Goal: Task Accomplishment & Management: Use online tool/utility

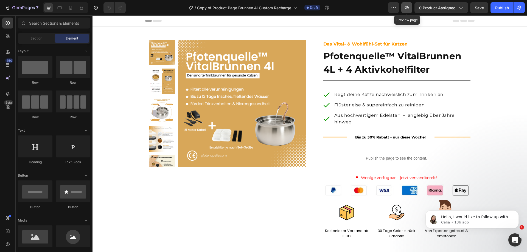
click at [409, 11] on button "button" at bounding box center [406, 7] width 11 height 11
click at [16, 11] on div "7" at bounding box center [25, 7] width 26 height 7
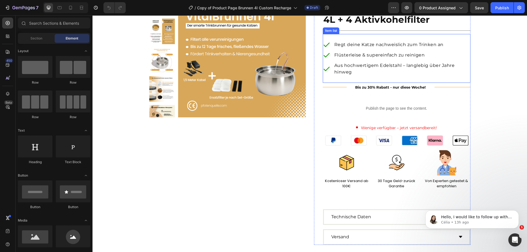
scroll to position [55, 0]
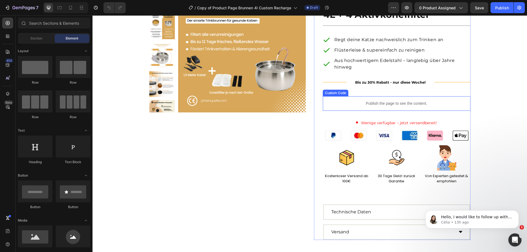
click at [397, 105] on p "Publish the page to see the content." at bounding box center [397, 104] width 148 height 6
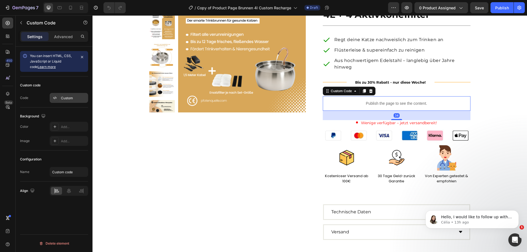
click at [65, 97] on div "Custom" at bounding box center [74, 98] width 26 height 5
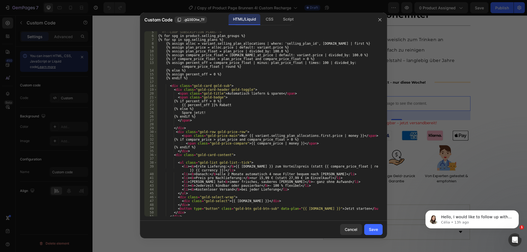
scroll to position [33, 0]
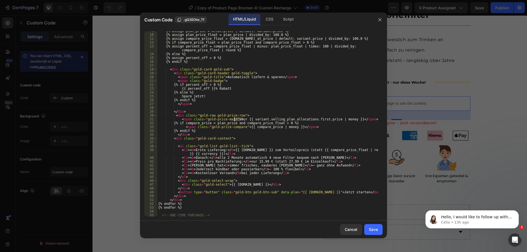
drag, startPoint x: 241, startPoint y: 120, endPoint x: 234, endPoint y: 119, distance: 7.4
click at [234, 119] on div "{% assign plan_price = alloc.price | default: variant.price %} {% assign plan_p…" at bounding box center [268, 125] width 222 height 193
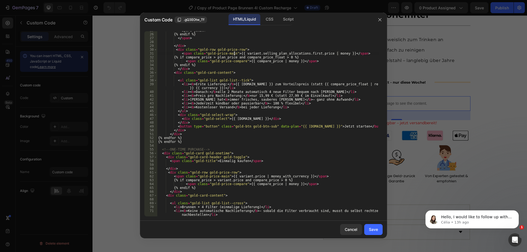
scroll to position [132, 0]
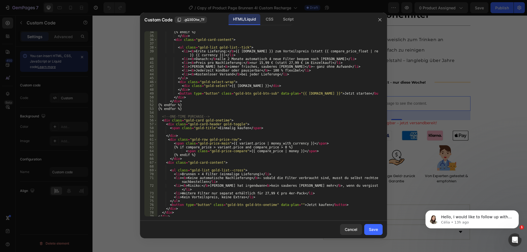
click at [272, 143] on div "{% endif %} </ div > < div class = "gold-card-content" > < ul class = "gold-lis…" at bounding box center [268, 126] width 222 height 193
type textarea "<span class="gold-price-main">{{ variant.price | money }}</span>"
click at [374, 230] on div "Save" at bounding box center [373, 230] width 9 height 6
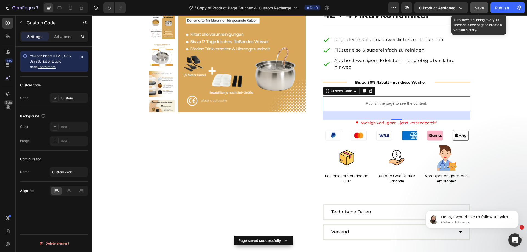
click at [481, 4] on button "Save" at bounding box center [479, 7] width 18 height 11
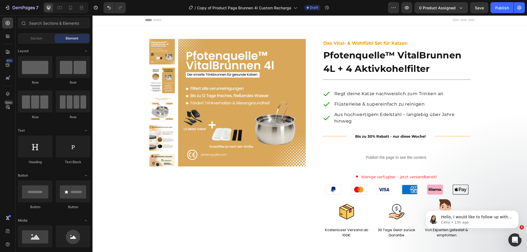
scroll to position [0, 0]
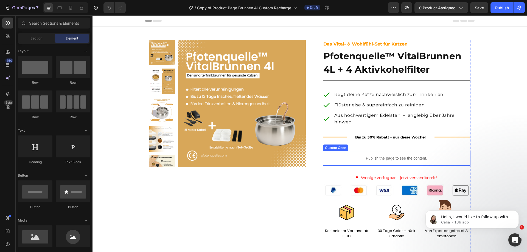
click at [358, 160] on p "Publish the page to see the content." at bounding box center [397, 159] width 148 height 6
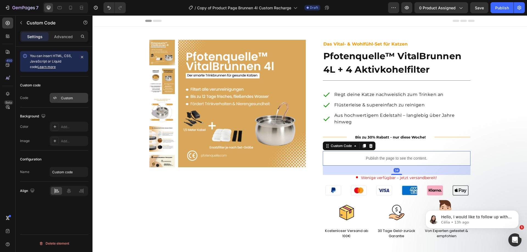
click at [55, 95] on div at bounding box center [55, 98] width 8 height 8
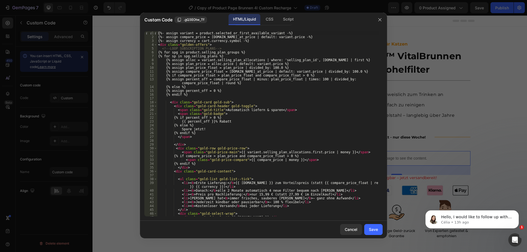
click at [235, 162] on div "{%- assign variant = product.selected_or_first_available_variant -%} {%- assign…" at bounding box center [268, 127] width 222 height 193
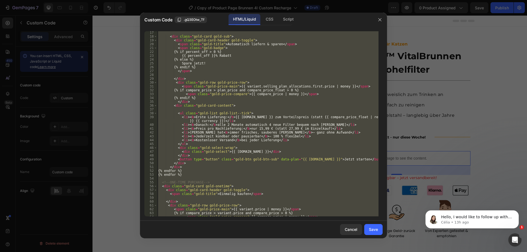
scroll to position [138, 0]
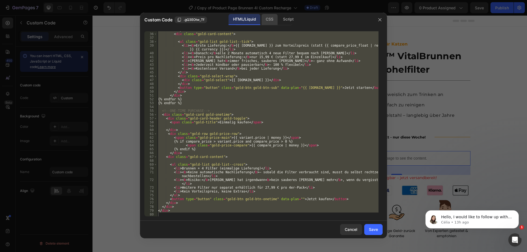
click at [279, 19] on div "CSS" at bounding box center [288, 19] width 19 height 11
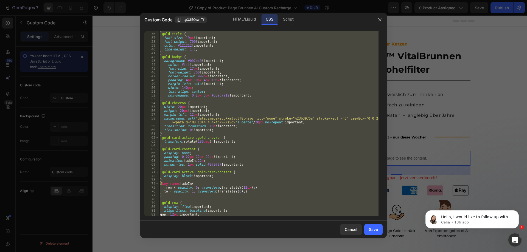
scroll to position [134, 0]
click at [286, 111] on div "} .gold-title { font-size : 19 px !important ; font-weight : 700 !important ; c…" at bounding box center [269, 123] width 220 height 185
click at [242, 18] on div "HTML/Liquid" at bounding box center [245, 19] width 32 height 11
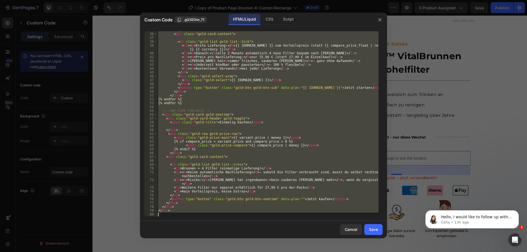
click at [258, 86] on div "</ div > < div class = "gold-card-content" > < ul class = "gold-list gold-list-…" at bounding box center [268, 123] width 222 height 185
click at [279, 18] on div "CSS" at bounding box center [288, 19] width 19 height 11
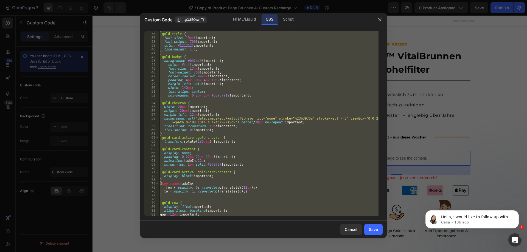
click at [279, 118] on div "} .gold-title { font-size : 19 px !important ; font-weight : 700 !important ; c…" at bounding box center [269, 123] width 220 height 185
click at [233, 22] on div "HTML/Liquid" at bounding box center [245, 19] width 32 height 11
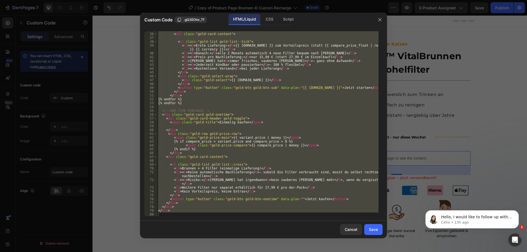
click at [247, 101] on div "</ div > < div class = "gold-card-content" > < ul class = "gold-list gold-list-…" at bounding box center [268, 123] width 222 height 185
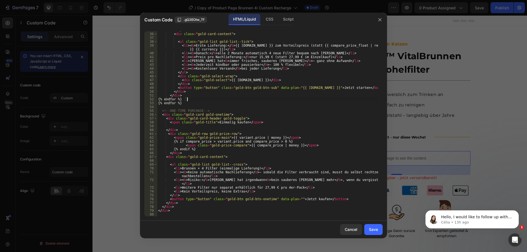
type textarea "</div>"
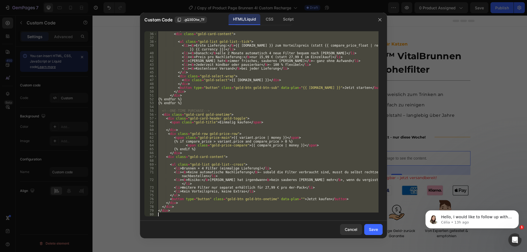
paste textarea
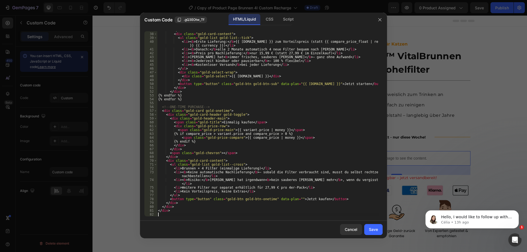
scroll to position [145, 0]
click at [372, 229] on div "Save" at bounding box center [373, 230] width 9 height 6
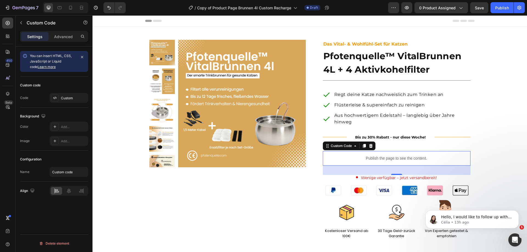
click at [364, 158] on p "Publish the page to see the content." at bounding box center [397, 159] width 148 height 6
click at [70, 100] on div "Custom" at bounding box center [74, 98] width 26 height 5
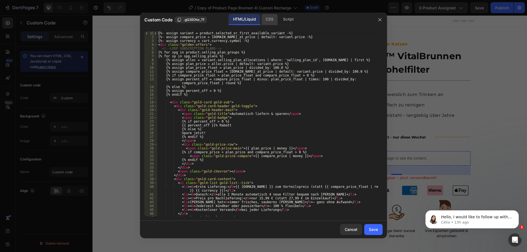
click at [279, 18] on div "CSS" at bounding box center [288, 19] width 19 height 11
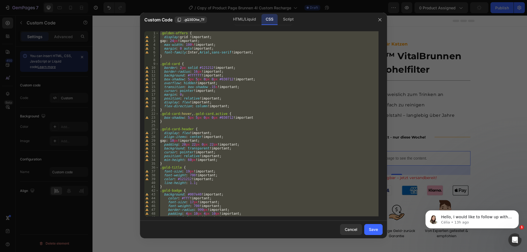
click at [262, 85] on div ".golden-offers { display : grid !important ; gap : 24 px !important ; max-width…" at bounding box center [269, 123] width 220 height 185
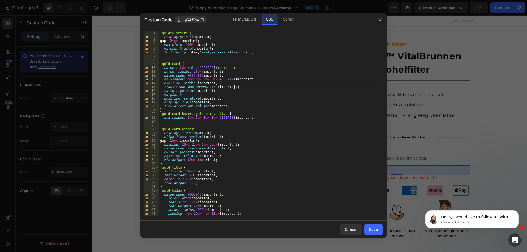
type textarea ".golden-offers .gold-card:only-child .gold-chevron { display: none !important; }"
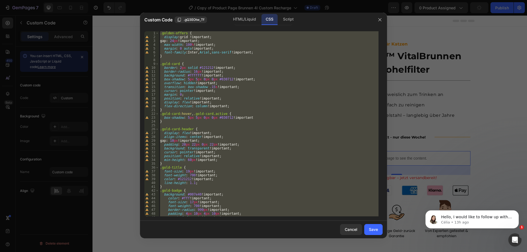
paste textarea
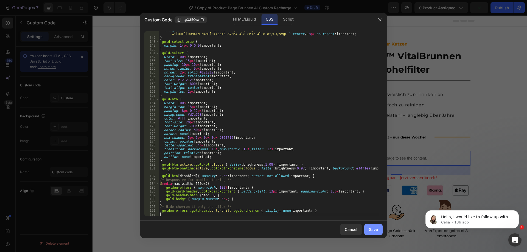
click at [376, 230] on div "Save" at bounding box center [373, 230] width 9 height 6
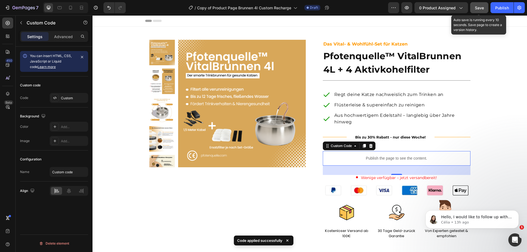
click at [485, 8] on button "Save" at bounding box center [479, 7] width 18 height 11
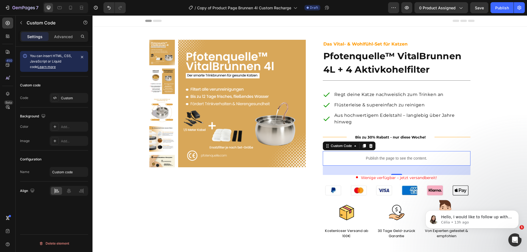
click at [375, 157] on p "Publish the page to see the content." at bounding box center [397, 159] width 148 height 6
click at [67, 99] on div "Custom" at bounding box center [74, 98] width 26 height 5
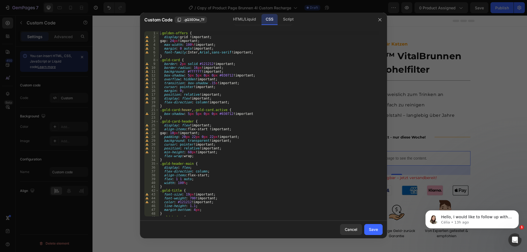
click at [343, 129] on div ".golden-offers { display : grid !important ; gap : 24 px !important ; max-width…" at bounding box center [269, 127] width 220 height 193
type textarea ".golden-offers .gold-card:only-child .gold-chevron { display: none !important; }"
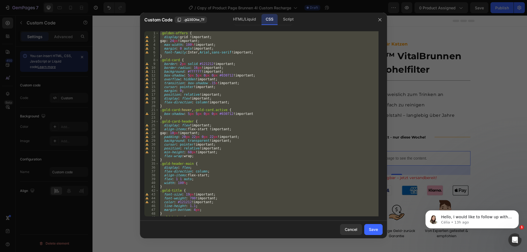
paste textarea
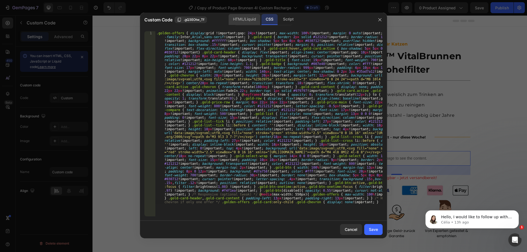
click at [248, 21] on div "HTML/Liquid" at bounding box center [245, 19] width 32 height 11
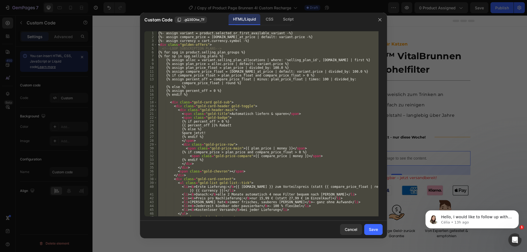
click at [255, 79] on div "{%- assign variant = product.selected_or_first_available_variant -%} {%- assign…" at bounding box center [268, 123] width 222 height 185
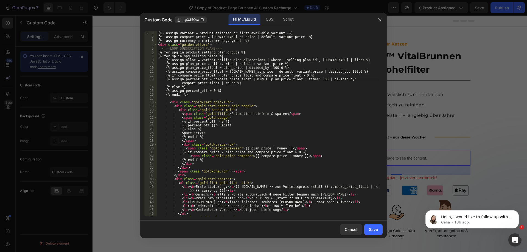
type textarea "</div>"
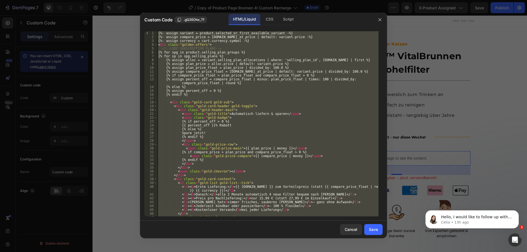
paste textarea
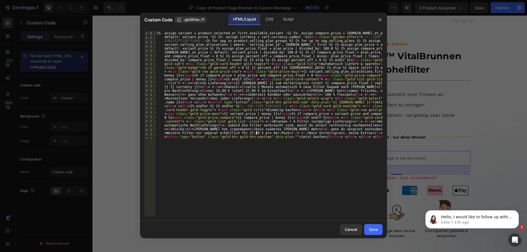
drag, startPoint x: 299, startPoint y: 93, endPoint x: 256, endPoint y: 133, distance: 58.9
click at [256, 133] on div "{%- assign variant = product.selected_or_first_available_variant -%} {%- assign…" at bounding box center [268, 231] width 227 height 401
click at [261, 152] on div "{%- assign variant = product.selected_or_first_available_variant -%} {%- assign…" at bounding box center [268, 231] width 227 height 401
type textarea "</div>"
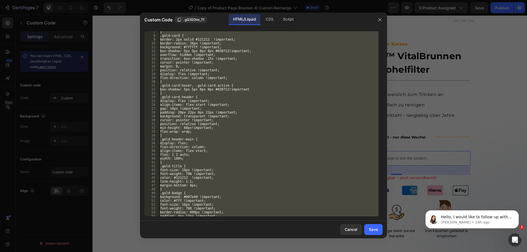
scroll to position [0, 0]
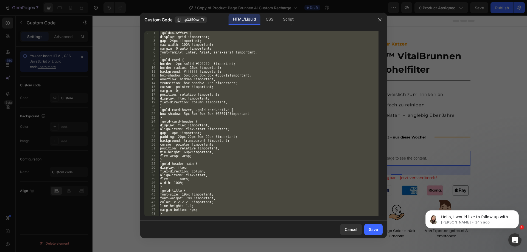
click at [262, 151] on div ".golden-offers { display: grid !important; gap: 24px !important; max-width: 100…" at bounding box center [269, 123] width 220 height 185
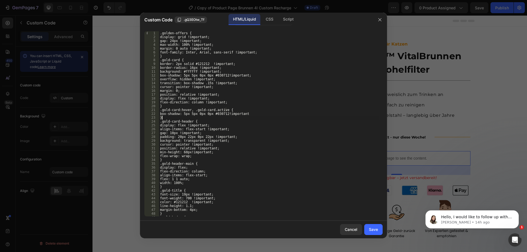
click at [247, 117] on div ".golden-offers { display: grid !important; gap: 24px !important; max-width: 100…" at bounding box center [269, 127] width 220 height 193
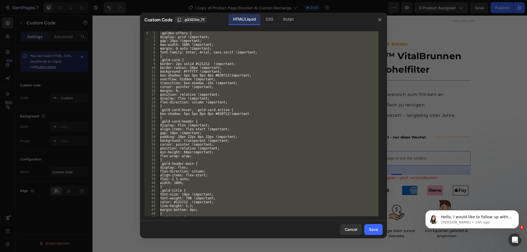
paste textarea "</div>"
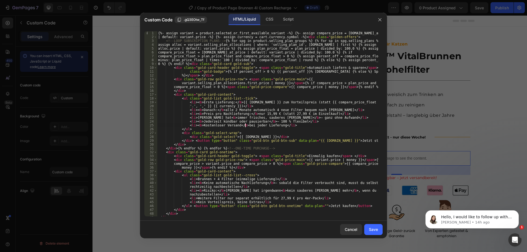
click at [246, 124] on div "{%- assign variant = product.selected_or_first_available_variant -%} {%- assign…" at bounding box center [268, 127] width 222 height 193
type textarea "</div> </div>"
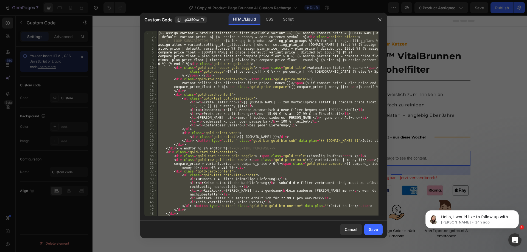
paste textarea
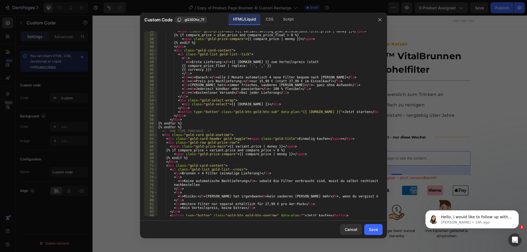
scroll to position [71, 0]
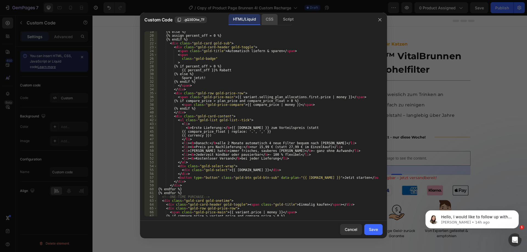
click at [279, 20] on div "CSS" at bounding box center [288, 19] width 19 height 11
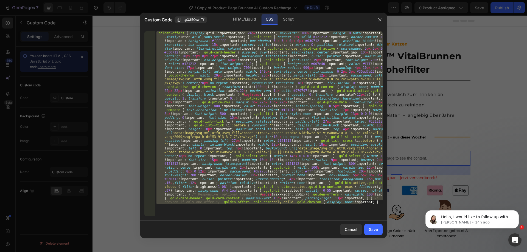
click at [270, 108] on div ".golden-offers { display : grid !important ; gap : 24 px !important ; max-width…" at bounding box center [268, 123] width 227 height 185
click at [264, 96] on div ".golden-offers { display : grid !important ; gap : 24 px !important ; max-width…" at bounding box center [268, 123] width 227 height 185
paste textarea "}"
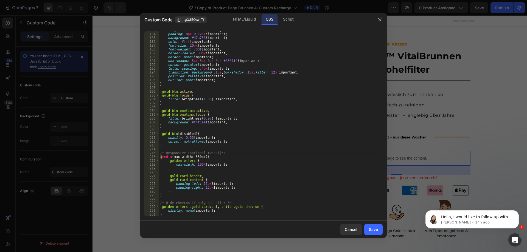
click at [283, 152] on div "margin-top : 13 px !important ; padding : 8 px 0 12 px !important ; background …" at bounding box center [269, 124] width 220 height 193
type textarea "display: none !important; }"
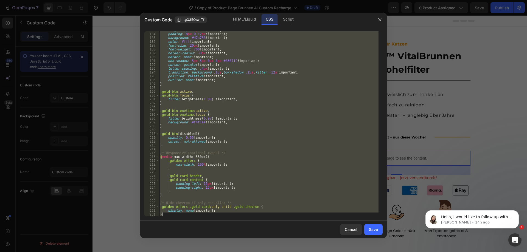
paste textarea
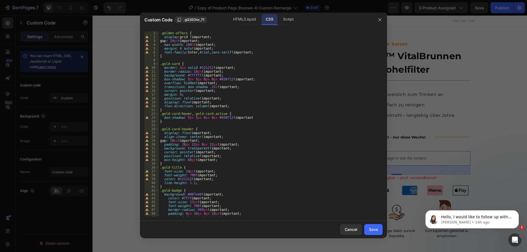
scroll to position [0, 0]
click at [377, 231] on div "Save" at bounding box center [373, 230] width 9 height 6
type textarea ".golden-offers .gold-card:only-child .gold-chevron { display: none !important; }"
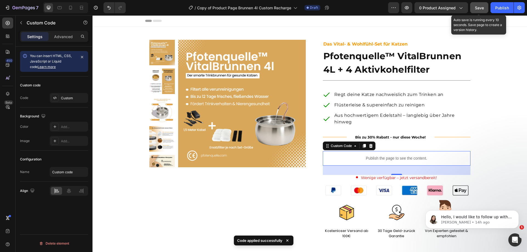
click at [483, 8] on span "Save" at bounding box center [479, 7] width 9 height 5
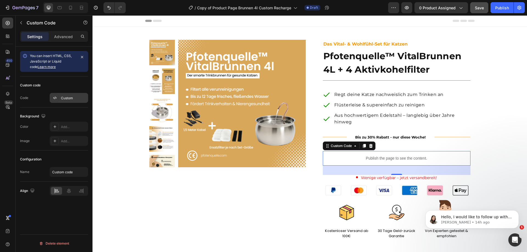
click at [77, 100] on div "Custom" at bounding box center [74, 98] width 26 height 5
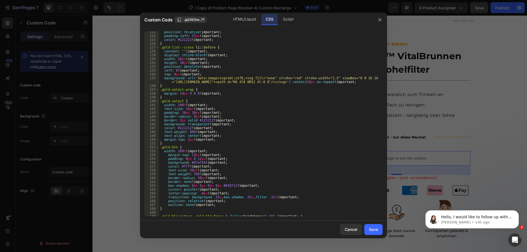
scroll to position [530, 0]
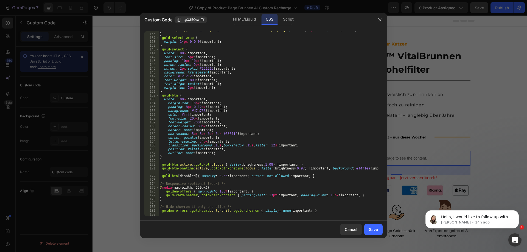
type textarea ".gold-card-header, .gold-card-content { padding-left: 13px !important; padding-…"
click at [363, 194] on div "background : url( 'data:image/svg+xml;utf8,<svg fill="none" stroke="red" stroke…" at bounding box center [269, 122] width 220 height 197
paste textarea "}"
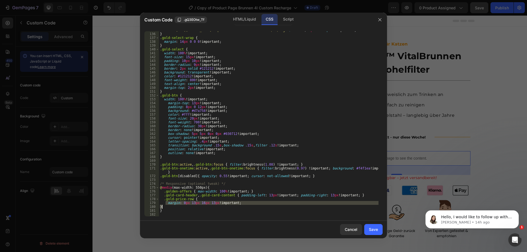
drag, startPoint x: 165, startPoint y: 204, endPoint x: 169, endPoint y: 207, distance: 5.0
click at [169, 207] on div "background : url( 'data:image/svg+xml;utf8,<svg fill="none" stroke="red" stroke…" at bounding box center [269, 122] width 220 height 197
click at [193, 206] on div "background : url( 'data:image/svg+xml;utf8,<svg fill="none" stroke="red" stroke…" at bounding box center [269, 123] width 220 height 185
type textarea "}"
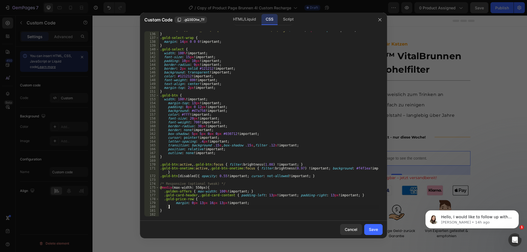
scroll to position [0, 0]
paste textarea ".gold-badge"
type textarea ".gold-badge{}"
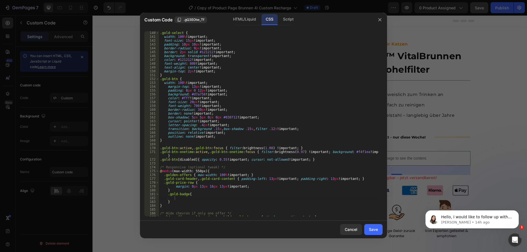
click at [180, 200] on div ".gold-select { width : 100 % !important ; font-size : 15 px !important ; paddin…" at bounding box center [269, 127] width 220 height 193
paste textarea "font-size: 14px !important;"
click at [198, 205] on div ".gold-select { width : 100 % !important ; font-size : 15 px !important ; paddin…" at bounding box center [269, 127] width 220 height 193
click at [189, 203] on div ".gold-select { width : 100 % !important ; font-size : 15 px !important ; paddin…" at bounding box center [269, 127] width 220 height 193
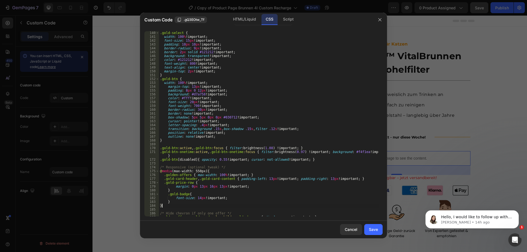
type textarea "}"
paste textarea ".gold-card-header"
type textarea ".gold-card-header{min-height:auto!;}"
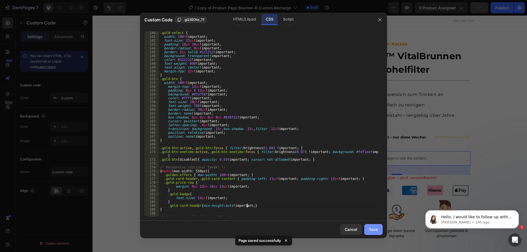
click at [369, 231] on button "Save" at bounding box center [373, 229] width 18 height 11
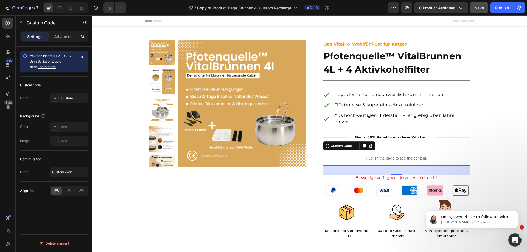
click at [382, 160] on p "Publish the page to see the content." at bounding box center [397, 159] width 148 height 6
click at [63, 97] on div "Custom" at bounding box center [74, 98] width 26 height 5
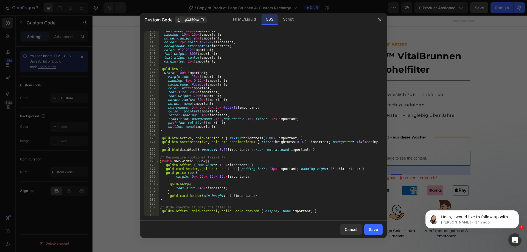
scroll to position [557, 0]
type textarea ".gold-card-header{min-height:auto!important;}"
click at [260, 194] on div "font-size : 15 px !important ; padding : 10 px 10 px !important ; border-radius…" at bounding box center [269, 124] width 220 height 193
paste textarea "gold-badge"
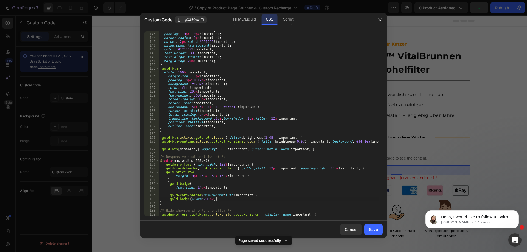
scroll to position [0, 4]
type textarea ".gold-badge{width:200px!important;}"
click at [372, 232] on div "Save" at bounding box center [373, 230] width 9 height 6
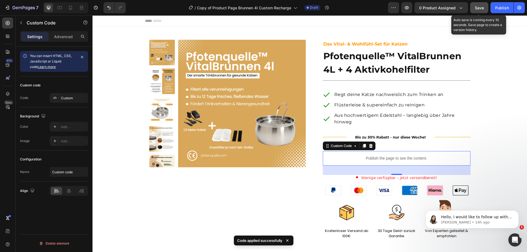
click at [473, 8] on button "Save" at bounding box center [479, 7] width 18 height 11
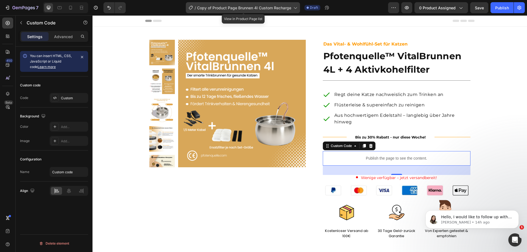
click at [228, 9] on span "Copy of Product Page Brunnen 4l Custom Recharge" at bounding box center [244, 8] width 94 height 6
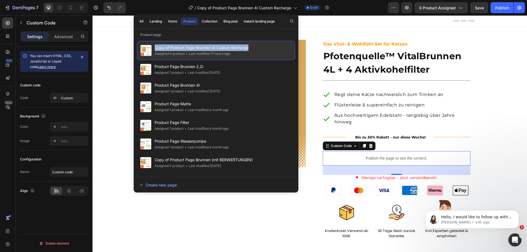
drag, startPoint x: 258, startPoint y: 45, endPoint x: 156, endPoint y: 45, distance: 102.4
click at [156, 45] on div "Copy of Product Page Brunnen 4l Custom Recharge Assigned 0 product • Last modif…" at bounding box center [216, 50] width 158 height 19
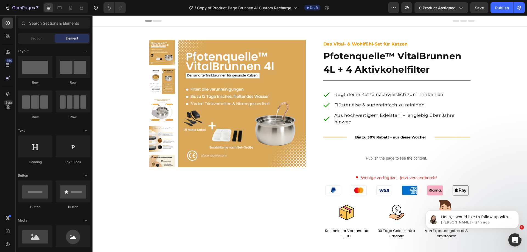
copy span "Copy of Product Page Brunnen 4l Custom Recharge"
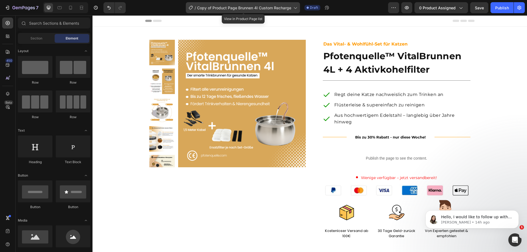
click at [288, 8] on span "Copy of Product Page Brunnen 4l Custom Recharge" at bounding box center [244, 8] width 94 height 6
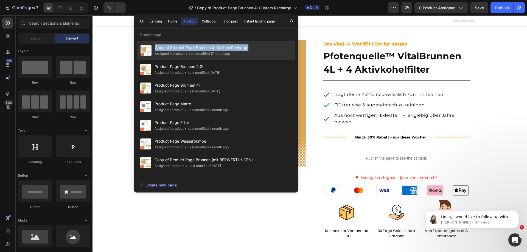
copy span "Copy of Product Page Brunnen 4l Custom Recharge"
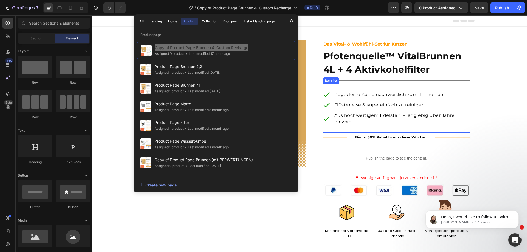
click at [374, 125] on p "Aus hochwertigem Edelstahl – langlebig über Jahre hinweg" at bounding box center [401, 118] width 135 height 13
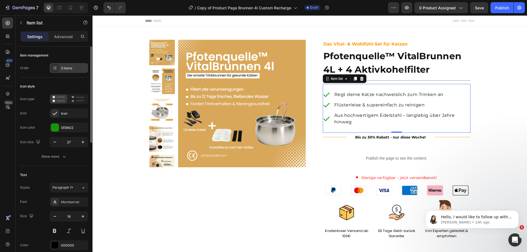
click at [64, 69] on div "3 items" at bounding box center [74, 68] width 26 height 5
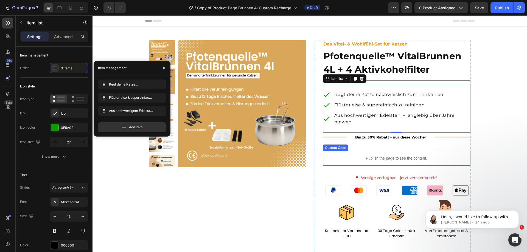
click at [382, 161] on p "Publish the page to see the content." at bounding box center [397, 159] width 148 height 6
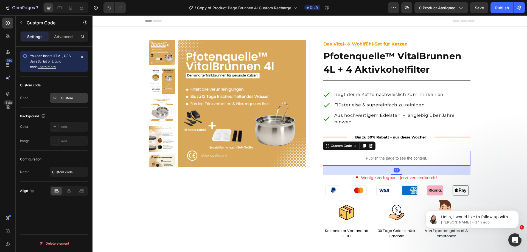
click at [67, 101] on div "Custom" at bounding box center [69, 98] width 38 height 10
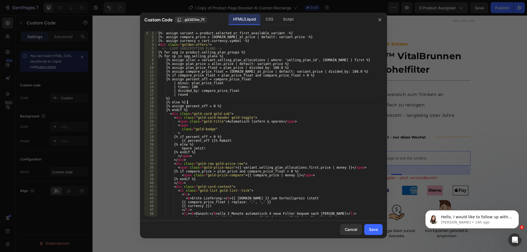
click at [229, 103] on div "{%- assign variant = product.selected_or_first_available_variant -%} {%- assign…" at bounding box center [268, 127] width 222 height 193
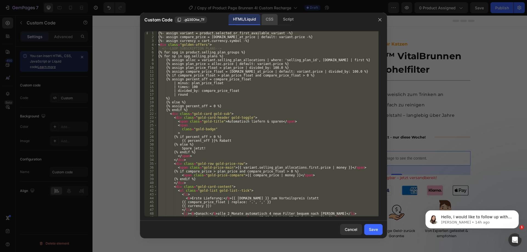
click at [279, 20] on div "CSS" at bounding box center [288, 19] width 19 height 11
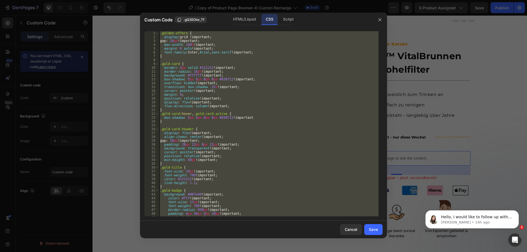
click at [285, 75] on div ".golden-offers { display : grid !important ; gap : 24 px !important ; max-width…" at bounding box center [269, 123] width 220 height 185
click at [290, 21] on div "Script" at bounding box center [288, 19] width 19 height 11
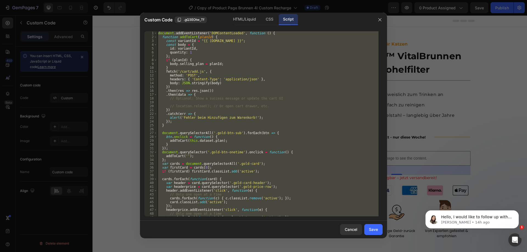
click at [298, 77] on div "document . addEventListener ( 'DOMContentLoaded' , function ( ) { function addT…" at bounding box center [268, 123] width 222 height 185
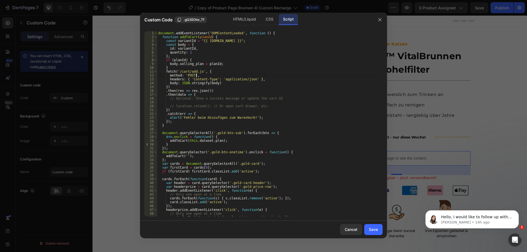
type textarea "});"
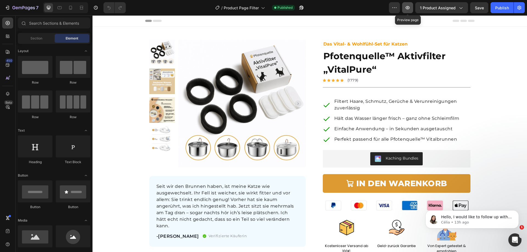
click at [407, 10] on icon "button" at bounding box center [407, 7] width 5 height 5
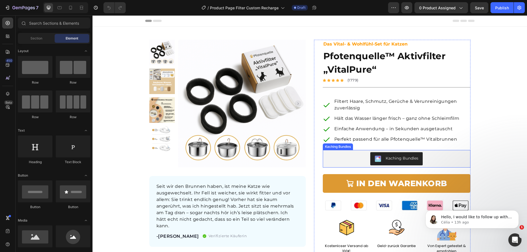
click at [337, 156] on div "Kaching Bundles" at bounding box center [396, 158] width 143 height 13
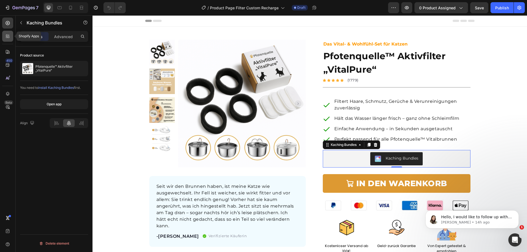
click at [6, 36] on icon at bounding box center [7, 36] width 2 height 2
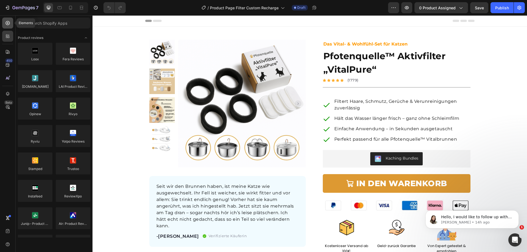
click at [9, 24] on icon at bounding box center [7, 22] width 5 height 5
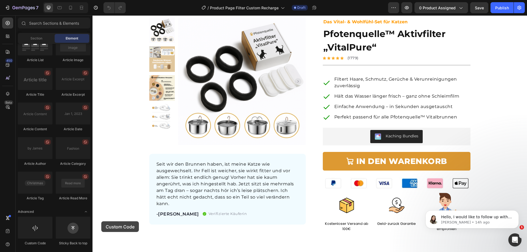
scroll to position [32, 0]
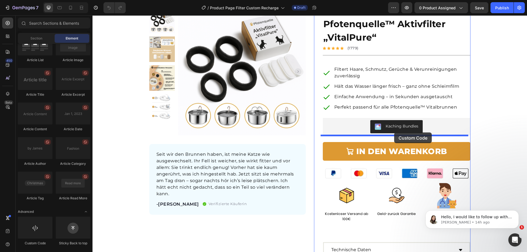
drag, startPoint x: 132, startPoint y: 242, endPoint x: 394, endPoint y: 133, distance: 283.9
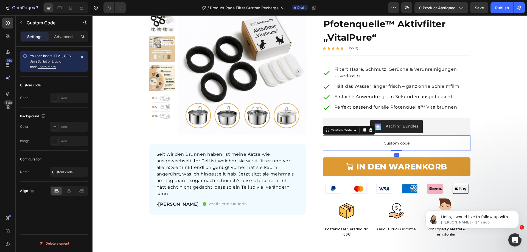
click at [392, 141] on span "Custom code" at bounding box center [397, 143] width 148 height 7
click at [69, 99] on div "Add..." at bounding box center [74, 98] width 26 height 5
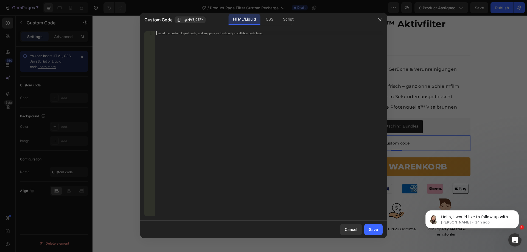
click at [211, 79] on div "Insert the custom Liquid code, add snippets, or third-party installation code h…" at bounding box center [268, 127] width 227 height 193
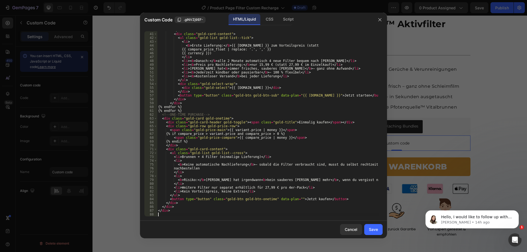
click at [261, 57] on div "</ div > < div class = "gold-card-content" > < ul class = "gold-list gold-list-…" at bounding box center [268, 124] width 222 height 193
type textarea "</li>"
click at [279, 25] on div "CSS" at bounding box center [288, 19] width 19 height 11
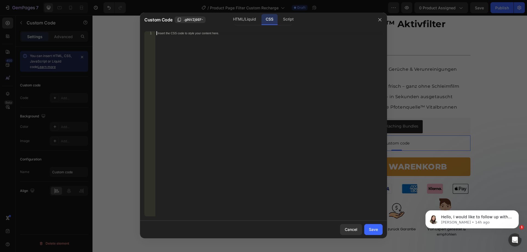
click at [276, 67] on div "Insert the CSS code to style your content here." at bounding box center [268, 127] width 227 height 193
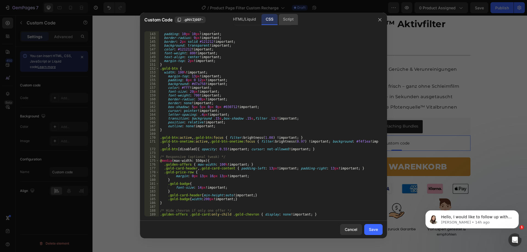
click at [287, 24] on div "Script" at bounding box center [288, 19] width 19 height 11
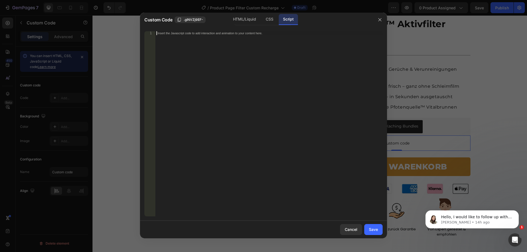
click at [304, 92] on div "Insert the Javascript code to add interaction and animation to your content her…" at bounding box center [268, 127] width 227 height 193
paste textarea "});"
type textarea "});"
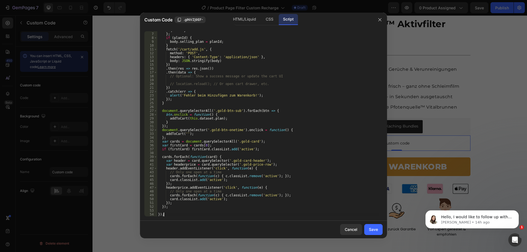
scroll to position [22, 0]
click at [371, 230] on div "Save" at bounding box center [373, 230] width 9 height 6
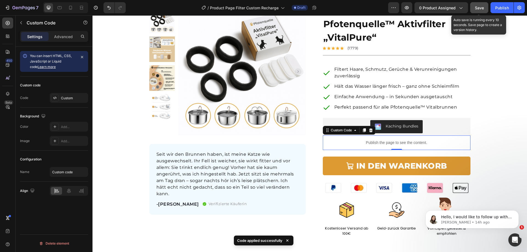
click at [480, 10] on span "Save" at bounding box center [479, 7] width 9 height 5
click at [406, 6] on icon "button" at bounding box center [406, 7] width 5 height 5
click at [370, 141] on p "Publish the page to see the content." at bounding box center [397, 143] width 148 height 6
click at [66, 101] on div "Custom" at bounding box center [74, 98] width 26 height 5
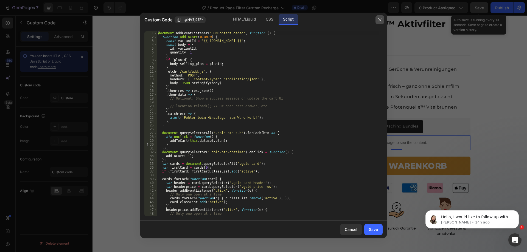
click at [378, 20] on icon "button" at bounding box center [380, 20] width 4 height 4
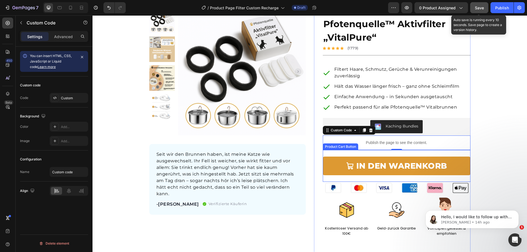
click at [331, 171] on button "IN DEN WARENKORB" at bounding box center [397, 166] width 148 height 19
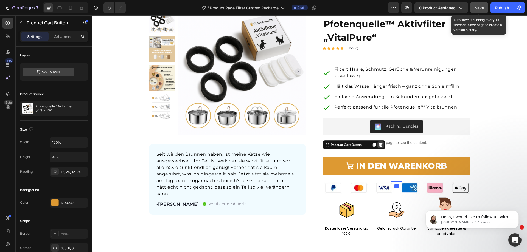
click at [379, 144] on icon at bounding box center [381, 145] width 4 height 4
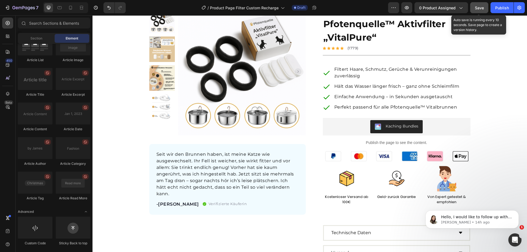
click at [474, 9] on button "Save" at bounding box center [479, 7] width 18 height 11
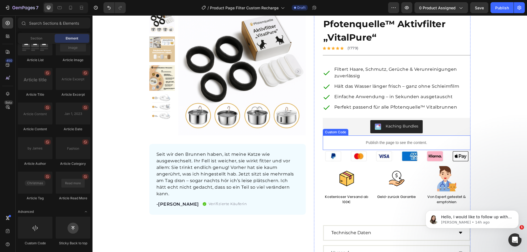
click at [359, 145] on p "Publish the page to see the content." at bounding box center [397, 143] width 148 height 6
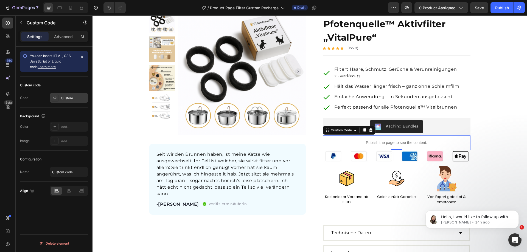
click at [58, 96] on div at bounding box center [55, 98] width 8 height 8
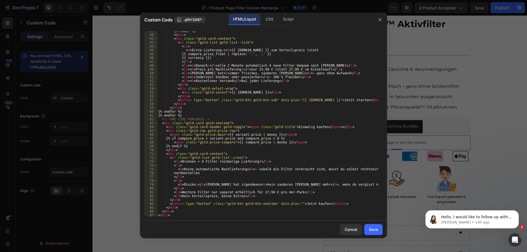
scroll to position [153, 0]
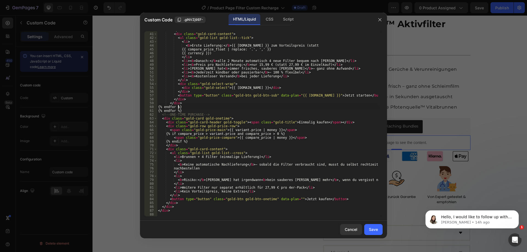
click at [177, 108] on div "</ div > < div class = "gold-card-content" > < ul class = "gold-list gold-list-…" at bounding box center [268, 124] width 222 height 193
click at [202, 110] on div "</ div > < div class = "gold-card-content" > < ul class = "gold-list gold-list-…" at bounding box center [268, 124] width 222 height 193
click at [221, 113] on div "</ div > < div class = "gold-card-content" > < ul class = "gold-list gold-list-…" at bounding box center [268, 124] width 222 height 193
click at [189, 112] on div "</ div > < div class = "gold-card-content" > < ul class = "gold-list gold-list-…" at bounding box center [268, 124] width 222 height 193
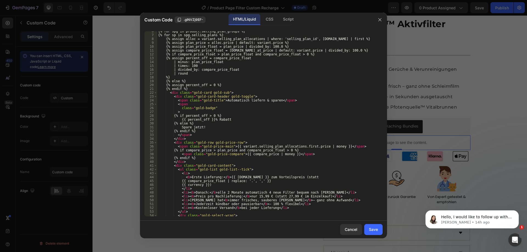
scroll to position [5, 0]
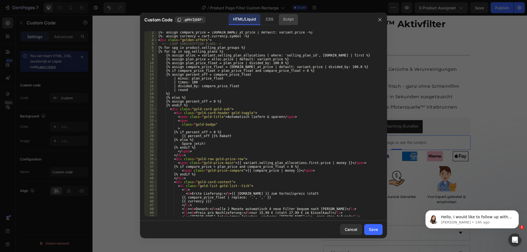
click at [294, 18] on div "Script" at bounding box center [288, 19] width 19 height 11
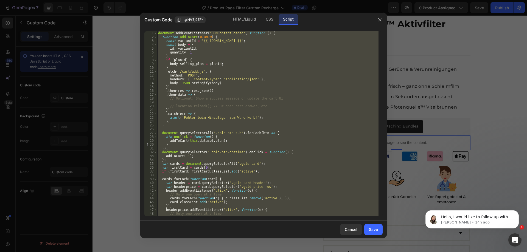
scroll to position [0, 0]
click at [214, 37] on div "document . addEventListener ( 'DOMContentLoaded' , function ( ) { function addT…" at bounding box center [268, 123] width 222 height 185
type textarea "function addToCart(planId) {"
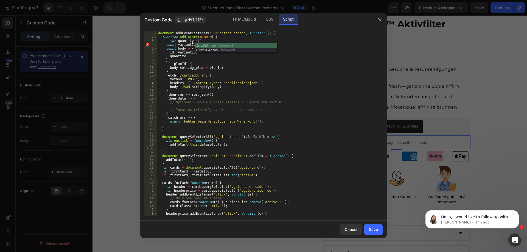
scroll to position [0, 3]
type textarea "var quantity = 1;"
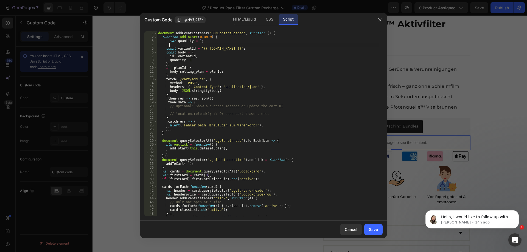
scroll to position [0, 1]
click at [261, 21] on div "HTML/Liquid" at bounding box center [269, 19] width 16 height 11
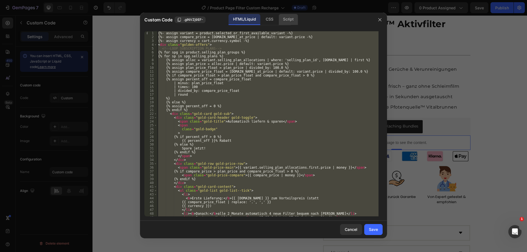
click at [287, 19] on div "Script" at bounding box center [288, 19] width 19 height 11
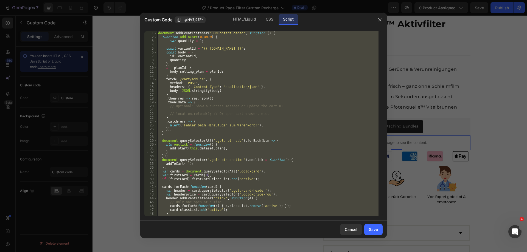
scroll to position [0, 0]
click at [199, 42] on div "document . addEventListener ( 'DOMContentLoaded' , function ( ) { function addT…" at bounding box center [268, 123] width 222 height 185
type textarea "var quantity = 1;"
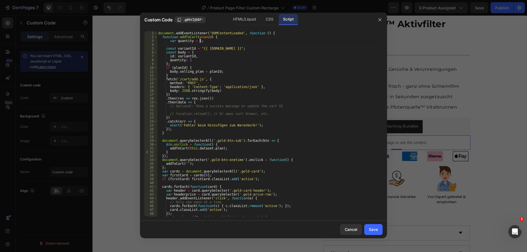
click at [208, 40] on div "document . addEventListener ( 'DOMContentLoaded' , function ( ) { function addT…" at bounding box center [268, 127] width 222 height 193
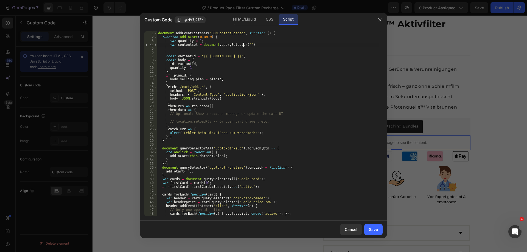
scroll to position [0, 7]
paste textarea "kaching-bundles__bar--selected')"
click at [300, 44] on div "document . addEventListener ( 'DOMContentLoaded' , function ( ) { function addT…" at bounding box center [268, 127] width 222 height 193
paste textarea "kaching-bundles__bar-first-line"
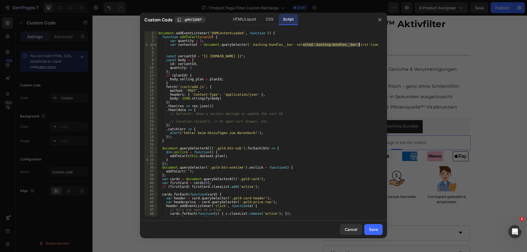
drag, startPoint x: 303, startPoint y: 44, endPoint x: 359, endPoint y: 46, distance: 56.0
click at [359, 46] on div "document . addEventListener ( 'DOMContentLoaded' , function ( ) { function addT…" at bounding box center [268, 127] width 222 height 193
paste textarea "titl"
click at [358, 44] on div "document . addEventListener ( 'DOMContentLoaded' , function ( ) { function addT…" at bounding box center [268, 127] width 222 height 193
type textarea "var contentsel = document.querySelector('.kaching-bundles__bar--selected .kachi…"
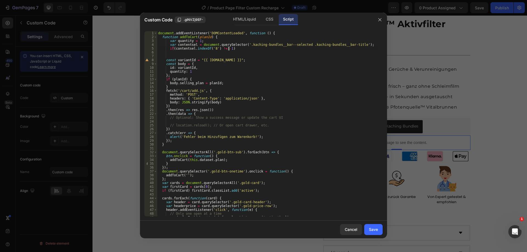
scroll to position [0, 6]
type textarea "if(contentsel.indexOf('8') != -1){}"
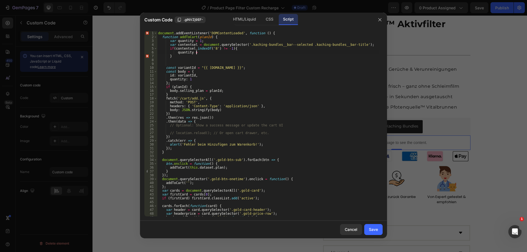
scroll to position [0, 3]
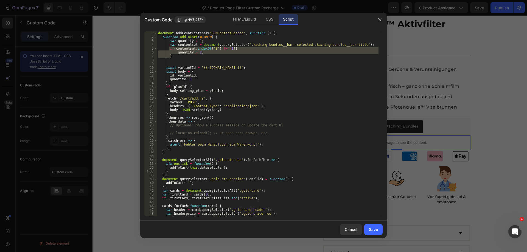
drag, startPoint x: 169, startPoint y: 49, endPoint x: 175, endPoint y: 57, distance: 9.9
click at [175, 57] on div "document . addEventListener ( 'DOMContentLoaded' , function ( ) { function addT…" at bounding box center [268, 127] width 222 height 193
click at [175, 57] on div "document . addEventListener ( 'DOMContentLoaded' , function ( ) { function addT…" at bounding box center [268, 123] width 222 height 185
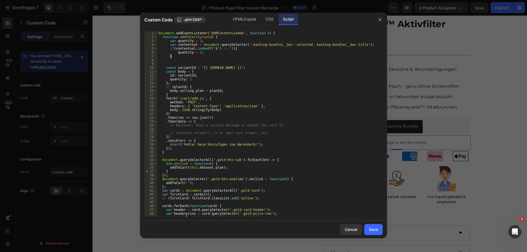
click at [354, 44] on div "document . addEventListener ( 'DOMContentLoaded' , function ( ) { function addT…" at bounding box center [268, 127] width 222 height 193
click at [186, 58] on div "document . addEventListener ( 'DOMContentLoaded' , function ( ) { function addT…" at bounding box center [268, 127] width 222 height 193
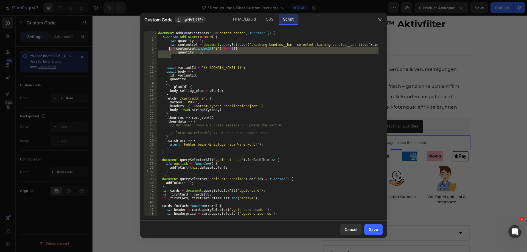
drag, startPoint x: 186, startPoint y: 58, endPoint x: 169, endPoint y: 48, distance: 19.7
click at [169, 48] on div "document . addEventListener ( 'DOMContentLoaded' , function ( ) { function addT…" at bounding box center [268, 127] width 222 height 193
click at [172, 54] on div "document . addEventListener ( 'DOMContentLoaded' , function ( ) { function addT…" at bounding box center [268, 123] width 222 height 185
type textarea "}"
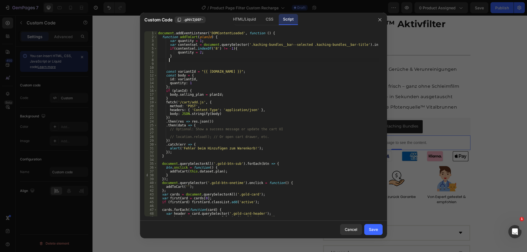
scroll to position [0, 1]
paste textarea "}"
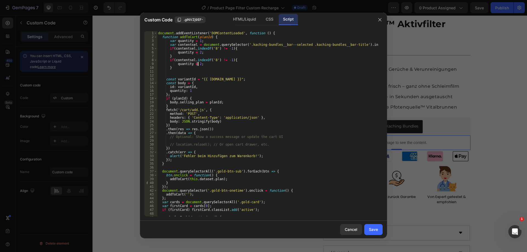
click at [198, 63] on div "document . addEventListener ( 'DOMContentLoaded' , function ( ) { function addT…" at bounding box center [268, 127] width 222 height 193
drag, startPoint x: 210, startPoint y: 60, endPoint x: 213, endPoint y: 60, distance: 3.3
click at [213, 60] on div "document . addEventListener ( 'DOMContentLoaded' , function ( ) { function addT…" at bounding box center [268, 127] width 222 height 193
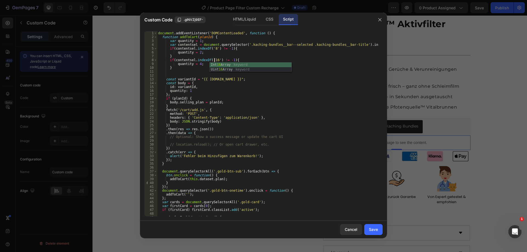
click at [269, 122] on div "document . addEventListener ( 'DOMContentLoaded' , function ( ) { function addT…" at bounding box center [268, 127] width 222 height 193
click at [190, 92] on div "document . addEventListener ( 'DOMContentLoaded' , function ( ) { function addT…" at bounding box center [268, 127] width 222 height 193
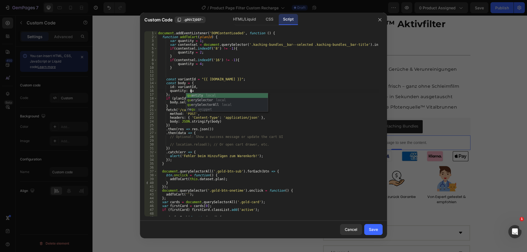
scroll to position [0, 2]
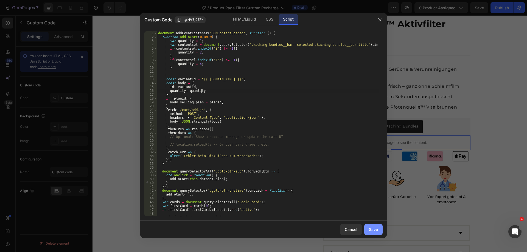
type textarea "quantity: quantity"
click at [373, 233] on button "Save" at bounding box center [373, 229] width 18 height 11
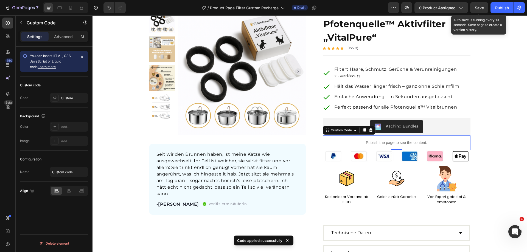
click at [479, 7] on span "Save" at bounding box center [479, 7] width 9 height 5
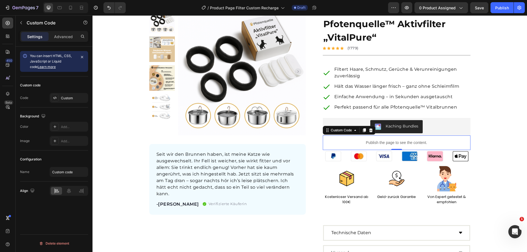
click at [374, 142] on p "Publish the page to see the content." at bounding box center [397, 143] width 148 height 6
click at [65, 97] on div "Custom" at bounding box center [74, 98] width 26 height 5
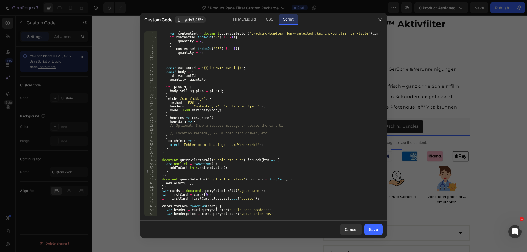
scroll to position [0, 0]
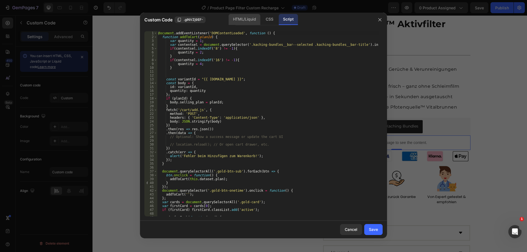
click at [261, 19] on div "HTML/Liquid" at bounding box center [269, 19] width 16 height 11
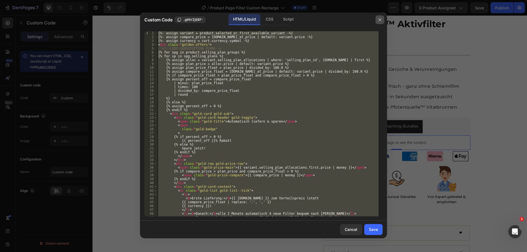
click at [381, 20] on icon "button" at bounding box center [380, 20] width 4 height 4
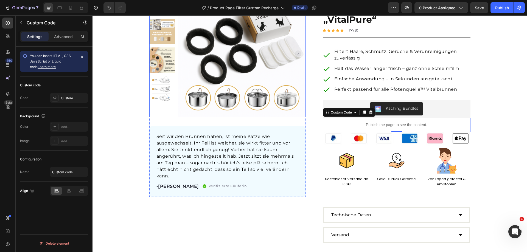
scroll to position [55, 0]
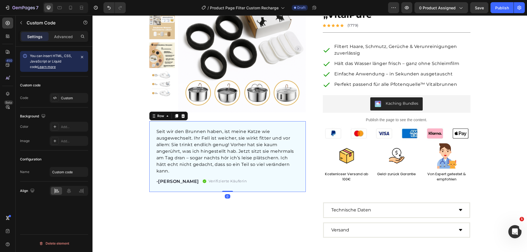
click at [149, 144] on div "Seit wir den Brunnen haben, ist meine Katze wie ausgewechselt. Ihr Fell ist wei…" at bounding box center [227, 156] width 157 height 71
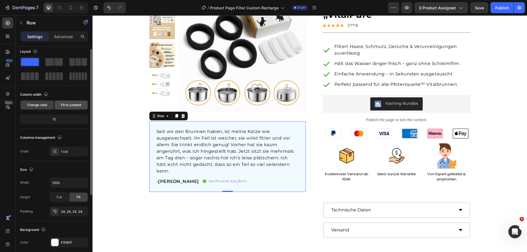
scroll to position [0, 0]
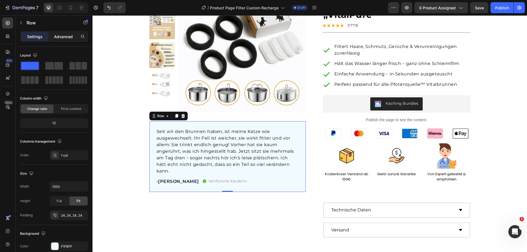
click at [68, 34] on p "Advanced" at bounding box center [63, 37] width 19 height 6
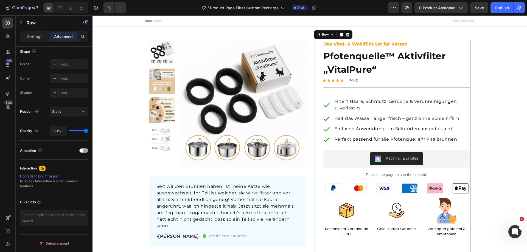
click at [314, 90] on div "Das Vital- & Wohlfühl-Set für Katzen Text Block Pfotenquelle™ Aktivfilter „Vita…" at bounding box center [392, 166] width 157 height 253
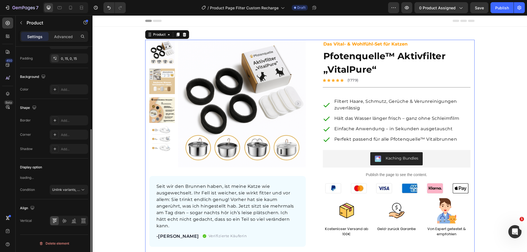
click at [304, 88] on div "Product Images Seit wir den Brunnen haben, ist meine Katze wie ausgewechselt. I…" at bounding box center [310, 166] width 330 height 253
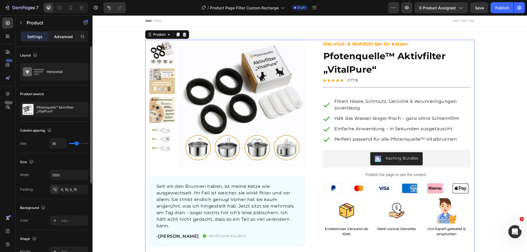
click at [70, 38] on p "Advanced" at bounding box center [63, 37] width 19 height 6
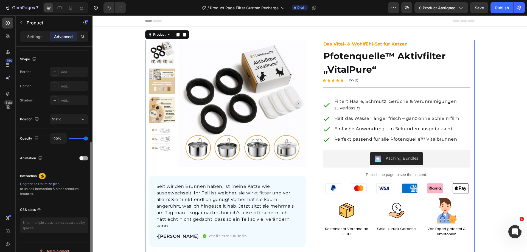
scroll to position [145, 0]
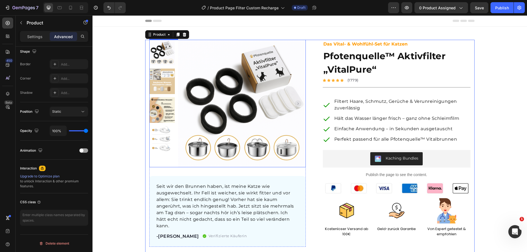
click at [294, 51] on img at bounding box center [242, 104] width 128 height 128
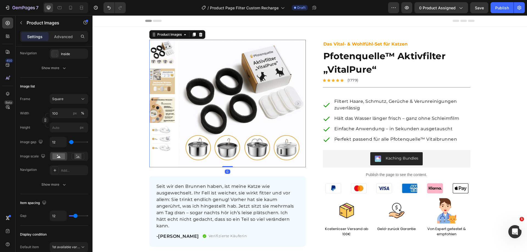
scroll to position [0, 0]
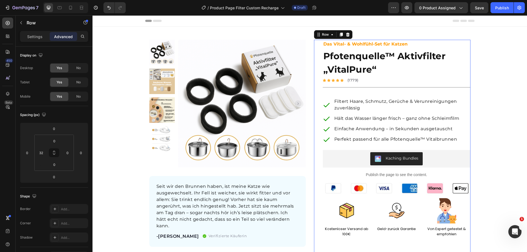
click at [319, 189] on div "Das Vital- & Wohlfühl-Set für Katzen Text Block Pfotenquelle™ Aktivfilter „Vita…" at bounding box center [392, 166] width 157 height 253
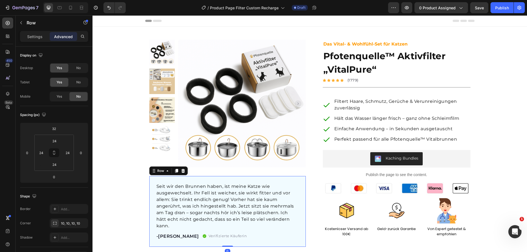
click at [300, 187] on div "Seit wir den Brunnen haben, ist meine Katze wie ausgewechselt. Ihr Fell ist wei…" at bounding box center [227, 211] width 157 height 71
click at [302, 168] on div "Product Images Seit wir den Brunnen haben, ist meine Katze wie ausgewechselt. I…" at bounding box center [227, 143] width 157 height 207
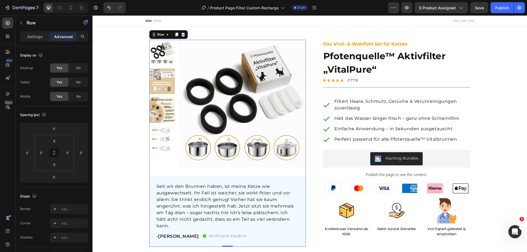
click at [32, 32] on div "Settings Advanced" at bounding box center [54, 36] width 68 height 11
click at [33, 36] on p "Settings" at bounding box center [34, 37] width 15 height 6
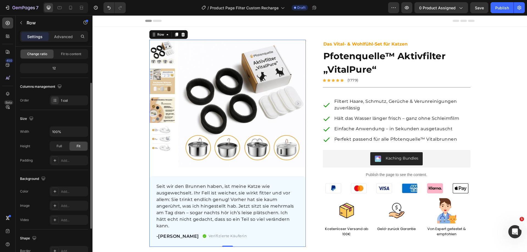
scroll to position [82, 0]
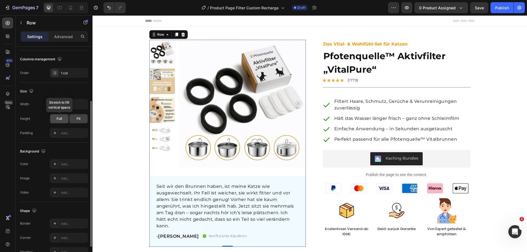
click at [63, 120] on div "Full" at bounding box center [59, 119] width 18 height 9
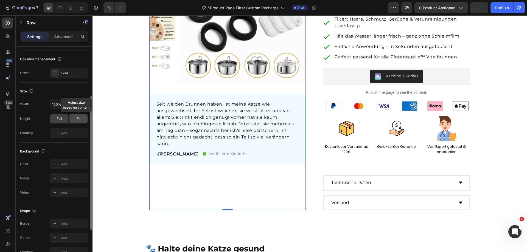
click at [77, 119] on span "Fit" at bounding box center [79, 118] width 4 height 5
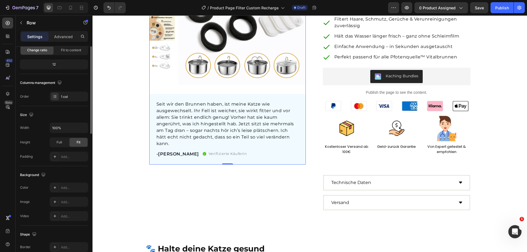
scroll to position [0, 0]
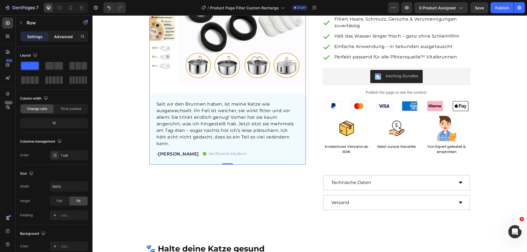
click at [62, 40] on div "Advanced" at bounding box center [63, 36] width 27 height 9
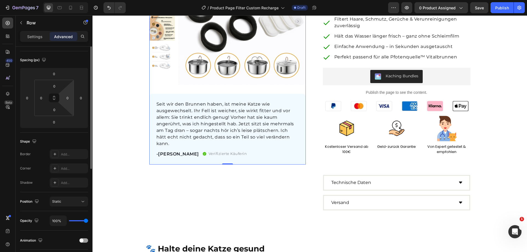
scroll to position [82, 0]
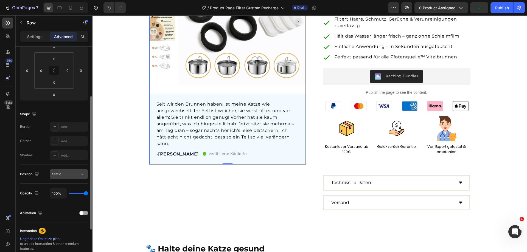
click at [63, 172] on div "Static" at bounding box center [66, 174] width 28 height 5
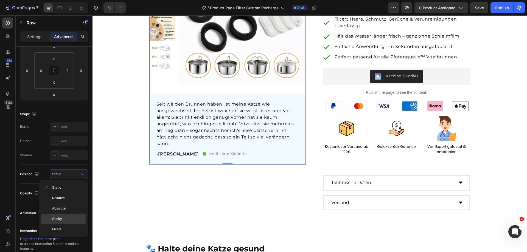
click at [62, 218] on p "Sticky" at bounding box center [67, 219] width 31 height 5
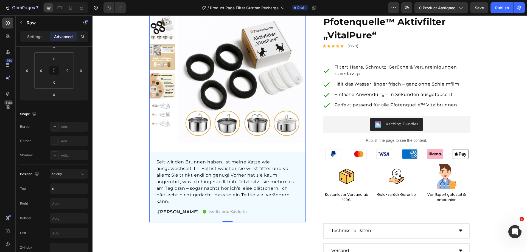
scroll to position [0, 0]
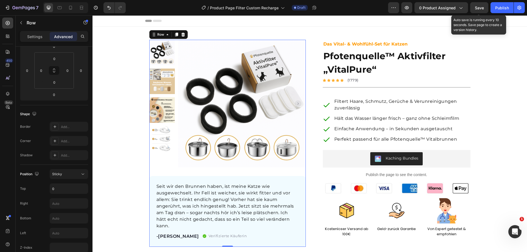
click at [481, 9] on span "Save" at bounding box center [479, 7] width 9 height 5
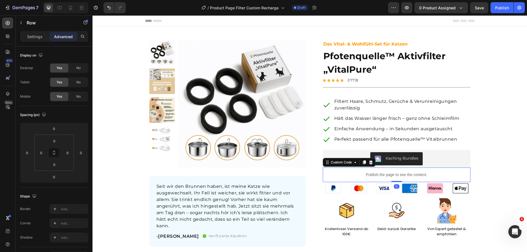
click at [365, 177] on p "Publish the page to see the content." at bounding box center [397, 175] width 148 height 6
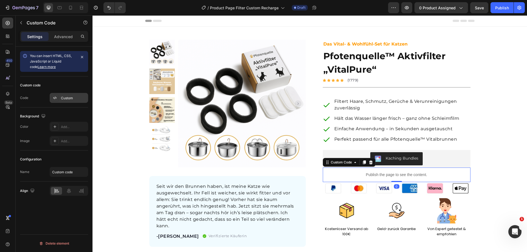
click at [66, 96] on div "Custom" at bounding box center [74, 98] width 26 height 5
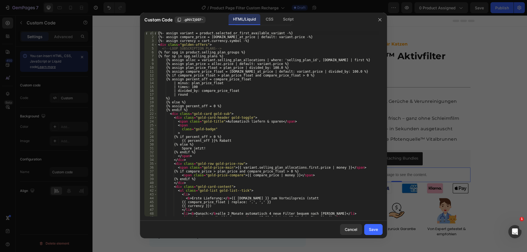
click at [194, 79] on div "{%- assign variant = product.selected_or_first_available_variant -%} {%- assign…" at bounding box center [268, 127] width 222 height 193
drag, startPoint x: 236, startPoint y: 168, endPoint x: 316, endPoint y: 166, distance: 79.1
click at [316, 166] on div "{%- assign variant = product.selected_or_first_available_variant -%} {%- assign…" at bounding box center [268, 127] width 222 height 193
click at [230, 80] on div "{%- assign variant = product.selected_or_first_available_variant -%} {%- assign…" at bounding box center [268, 127] width 222 height 193
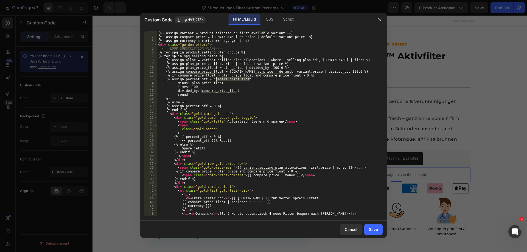
click at [230, 80] on div "{%- assign variant = product.selected_or_first_available_variant -%} {%- assign…" at bounding box center [268, 127] width 222 height 193
paste textarea "variant.selling_plan_allocations.first.price"
click at [210, 83] on div "{%- assign variant = product.selected_or_first_available_variant -%} {%- assign…" at bounding box center [268, 127] width 222 height 193
paste textarea "variant.selling_plan_allocations.first.price"
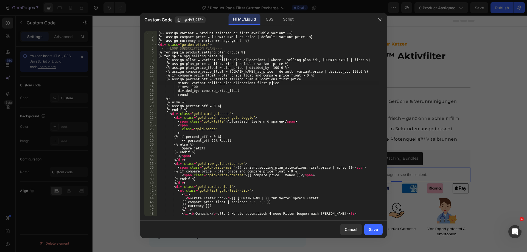
click at [213, 91] on div "{%- assign variant = product.selected_or_first_available_variant -%} {%- assign…" at bounding box center [268, 127] width 222 height 193
paste textarea "variant.selling_plan_allocations.first.price"
click at [274, 91] on div "{%- assign variant = product.selected_or_first_available_variant -%} {%- assign…" at bounding box center [268, 127] width 222 height 193
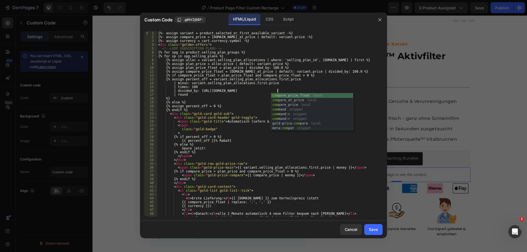
scroll to position [0, 10]
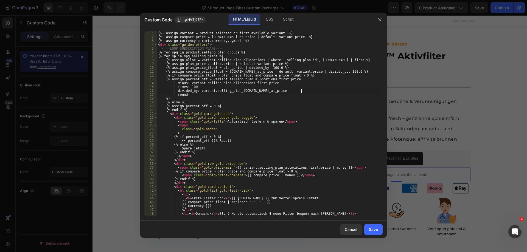
click at [267, 83] on div "{%- assign variant = product.selected_or_first_available_variant -%} {%- assign…" at bounding box center [268, 127] width 222 height 193
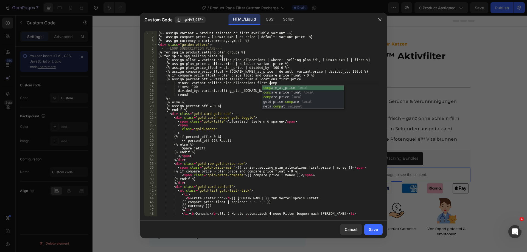
scroll to position [0, 9]
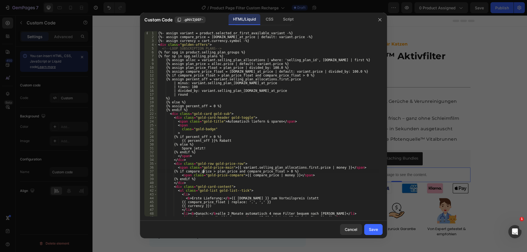
click at [204, 170] on div "{%- assign variant = product.selected_or_first_available_variant -%} {%- assign…" at bounding box center [268, 127] width 222 height 193
paste textarea "variant.selling_plan_allocations.first."
click at [280, 172] on div "{%- assign variant = product.selected_or_first_available_variant -%} {%- assign…" at bounding box center [268, 127] width 222 height 193
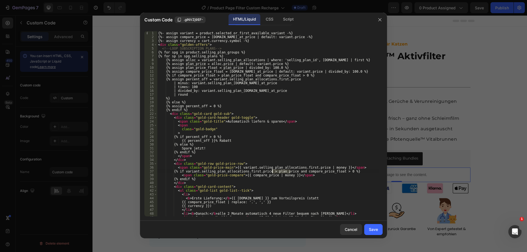
paste textarea "variant.selling_plan_allocations.first."
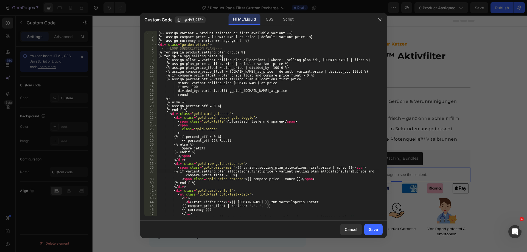
click at [206, 175] on div "{%- assign variant = product.selected_or_first_available_variant -%} {%- assign…" at bounding box center [268, 127] width 222 height 193
paste textarea "variant.selling_plan_allocations.first.price"
click at [258, 172] on div "{%- assign variant = product.selected_or_first_available_variant -%} {%- assign…" at bounding box center [268, 127] width 222 height 193
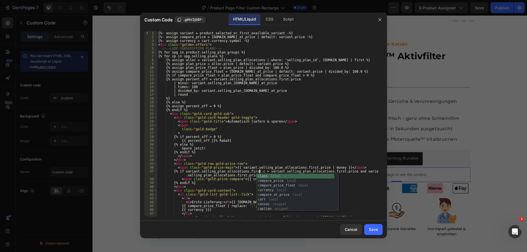
scroll to position [0, 9]
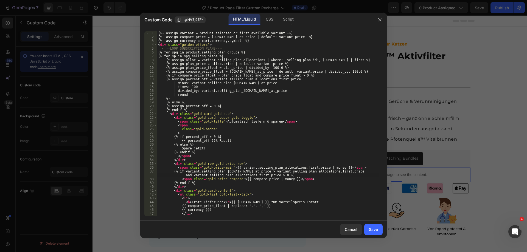
click at [266, 175] on div "{%- assign variant = product.selected_or_first_available_variant -%} {%- assign…" at bounding box center [268, 127] width 222 height 193
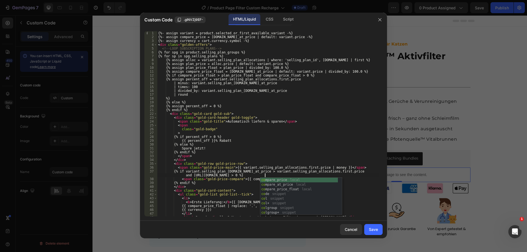
scroll to position [0, 25]
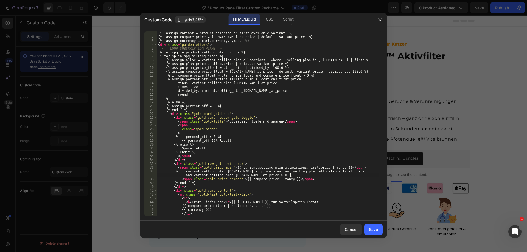
click at [263, 181] on div "{%- assign variant = product.selected_or_first_available_variant -%} {%- assign…" at bounding box center [268, 127] width 222 height 193
paste textarea "variant.selling_plan_allocations.first."
click at [320, 180] on div "{%- assign variant = product.selected_or_first_available_variant -%} {%- assign…" at bounding box center [268, 127] width 222 height 193
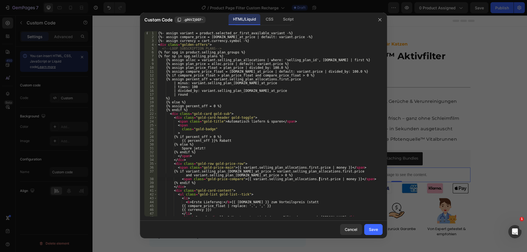
click at [320, 180] on div "{%- assign variant = product.selected_or_first_available_variant -%} {%- assign…" at bounding box center [268, 127] width 222 height 193
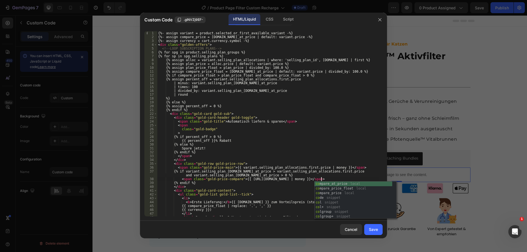
scroll to position [0, 13]
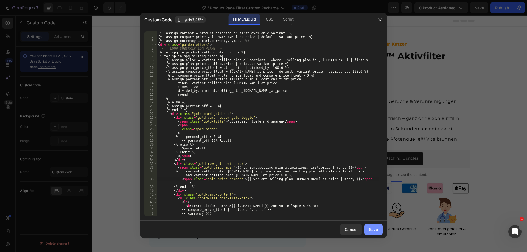
type textarea "<span class="gold-price-compare">{{ variant.selling_plan_allocations.first.comp…"
click at [367, 229] on button "Save" at bounding box center [373, 229] width 18 height 11
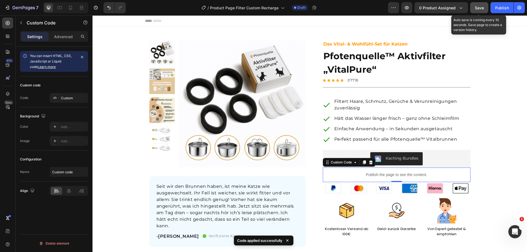
click at [477, 3] on button "Save" at bounding box center [479, 7] width 18 height 11
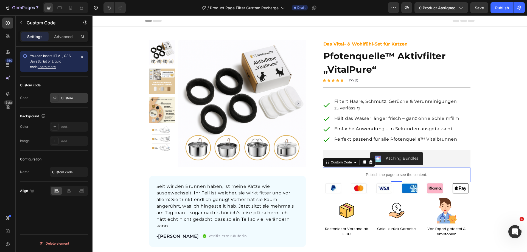
click at [68, 99] on div "Custom" at bounding box center [74, 98] width 26 height 5
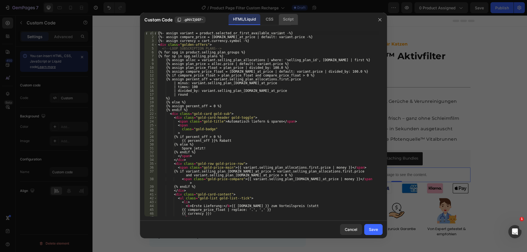
click at [286, 19] on div "Script" at bounding box center [288, 19] width 19 height 11
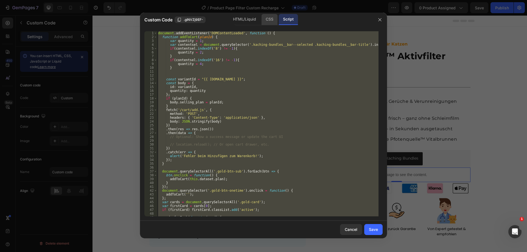
click at [269, 19] on div "CSS" at bounding box center [269, 19] width 16 height 11
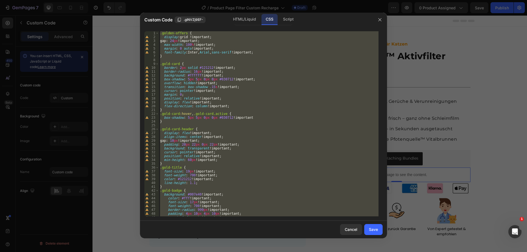
scroll to position [0, 0]
click at [181, 122] on div ".golden-offers { display : grid !important ; gap : 24 px !important ; max-width…" at bounding box center [269, 123] width 220 height 185
type textarea "}"
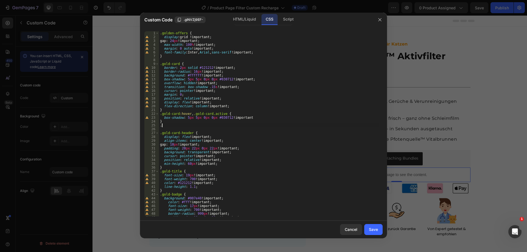
paste textarea "gold-onetime"
type textarea ".gold-onetime{}"
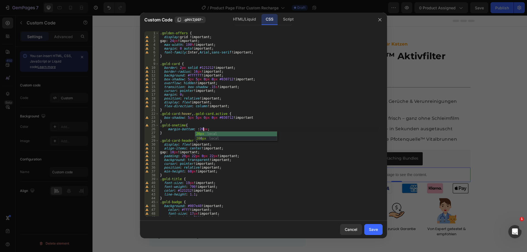
scroll to position [0, 4]
click at [196, 130] on div ".golden-offers { display : grid !important ; gap : 24 px !important ; max-width…" at bounding box center [269, 127] width 220 height 193
type textarea "margin-bottom: 20px;"
click at [376, 227] on div "Save" at bounding box center [373, 230] width 9 height 6
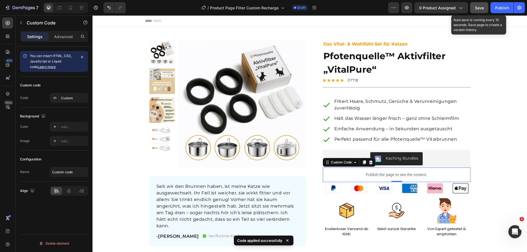
click at [472, 6] on button "Save" at bounding box center [479, 7] width 18 height 11
